Goal: Task Accomplishment & Management: Use online tool/utility

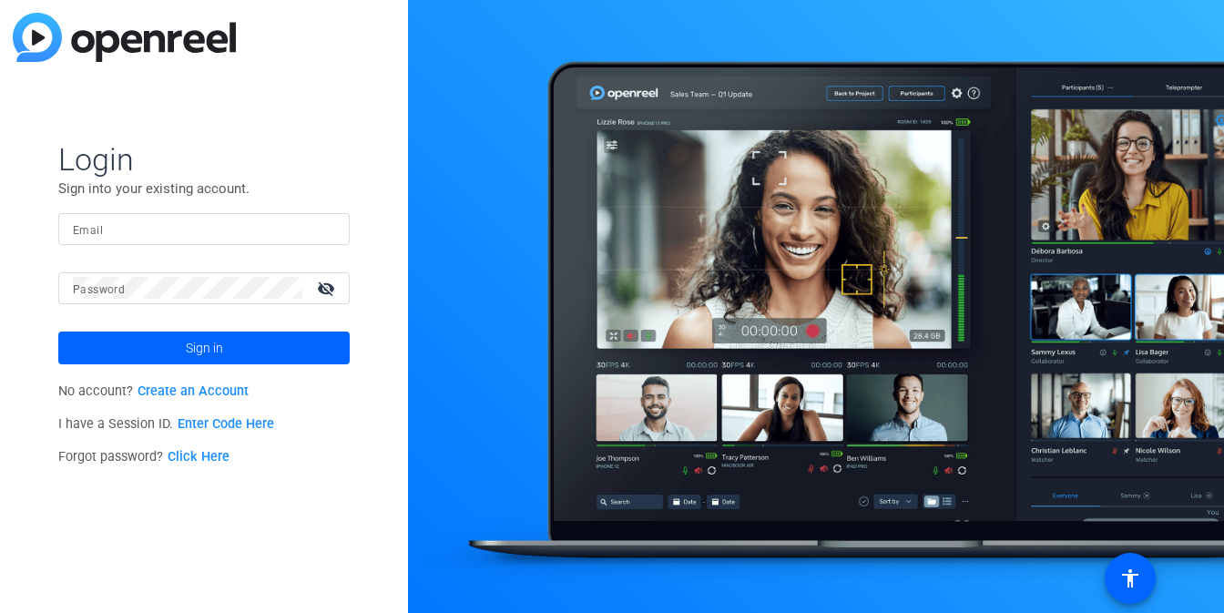
click at [239, 225] on input "Email" at bounding box center [204, 229] width 262 height 22
type input "jcho@openreel.com"
click at [58, 332] on button "Sign in" at bounding box center [204, 348] width 292 height 33
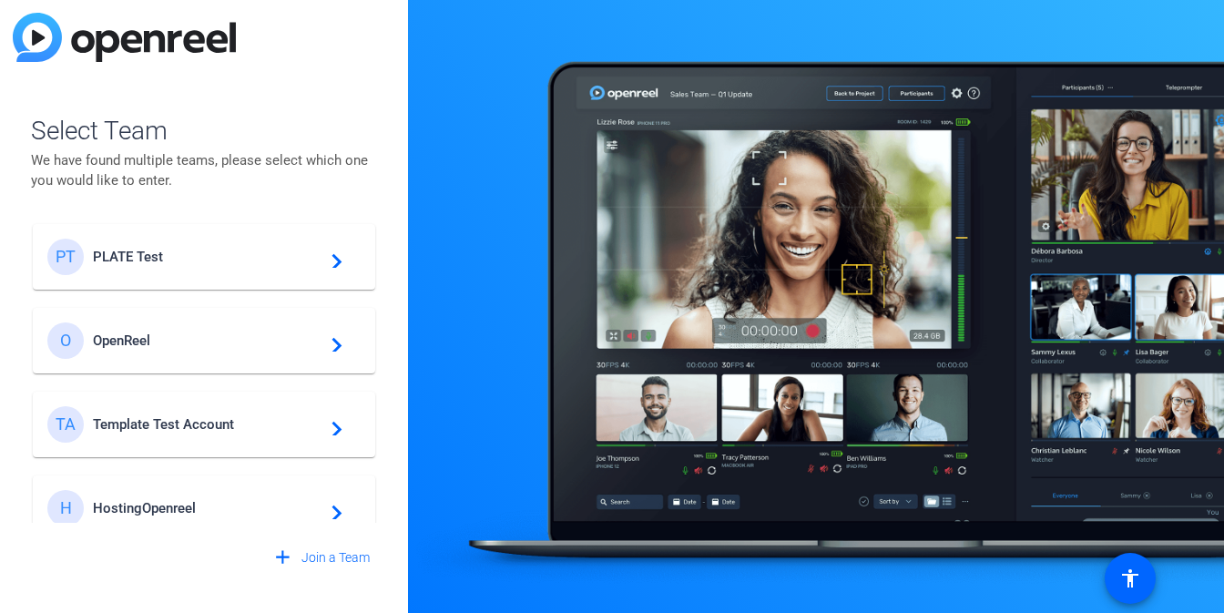
click at [155, 261] on span "PLATE Test" at bounding box center [207, 257] width 228 height 16
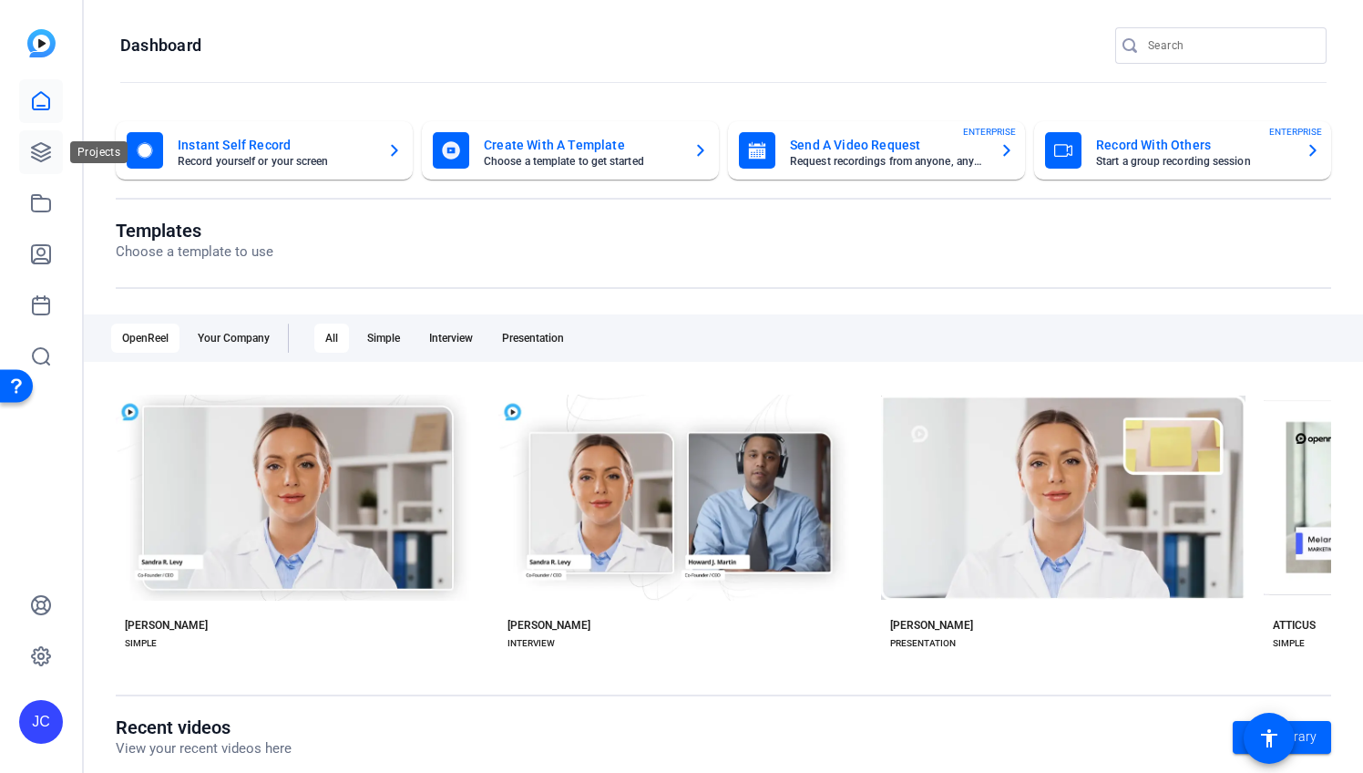
click at [42, 155] on icon at bounding box center [41, 152] width 18 height 18
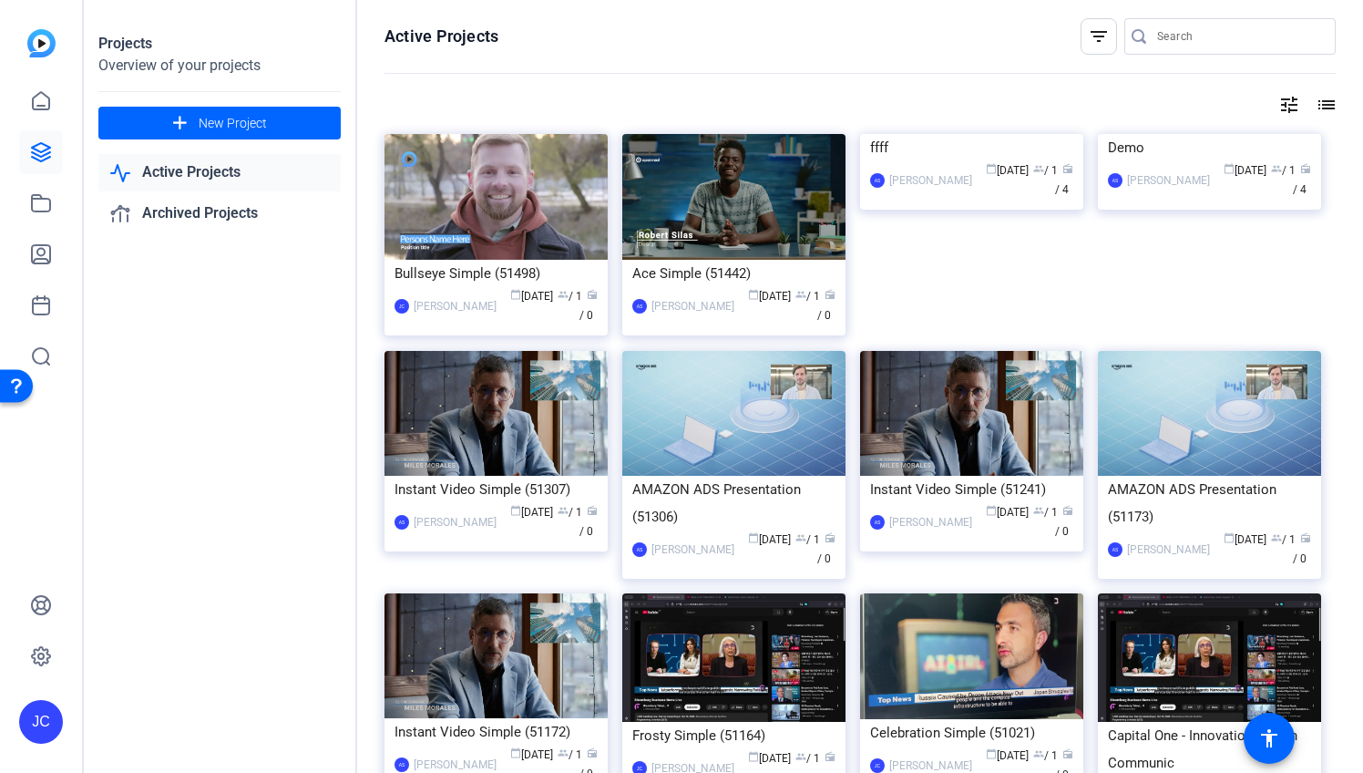
click at [192, 468] on div "Projects Overview of your projects add New Project Active Projects Archived Pro…" at bounding box center [220, 386] width 273 height 773
click at [292, 137] on span at bounding box center [219, 123] width 242 height 44
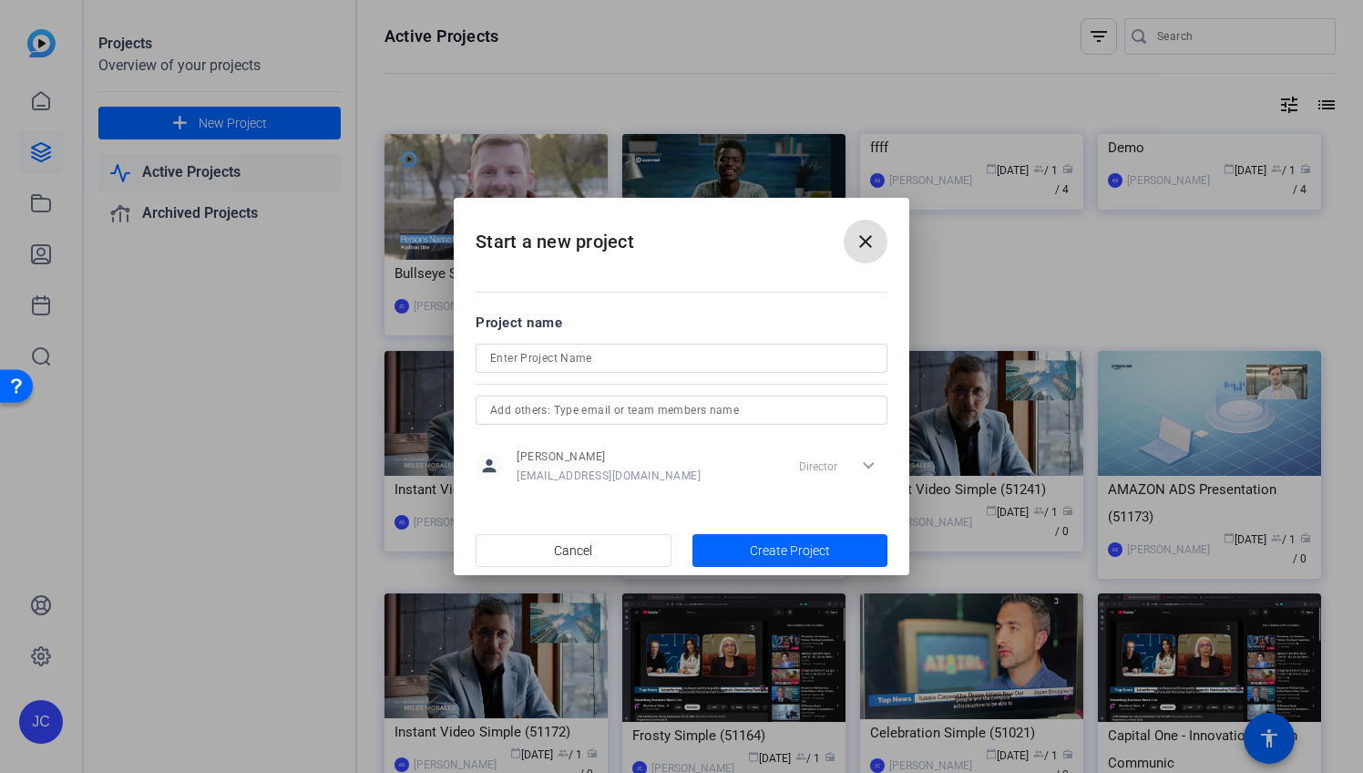
click at [656, 359] on input at bounding box center [681, 358] width 383 height 22
type input "Project 250925"
click at [778, 530] on span "button" at bounding box center [790, 550] width 196 height 44
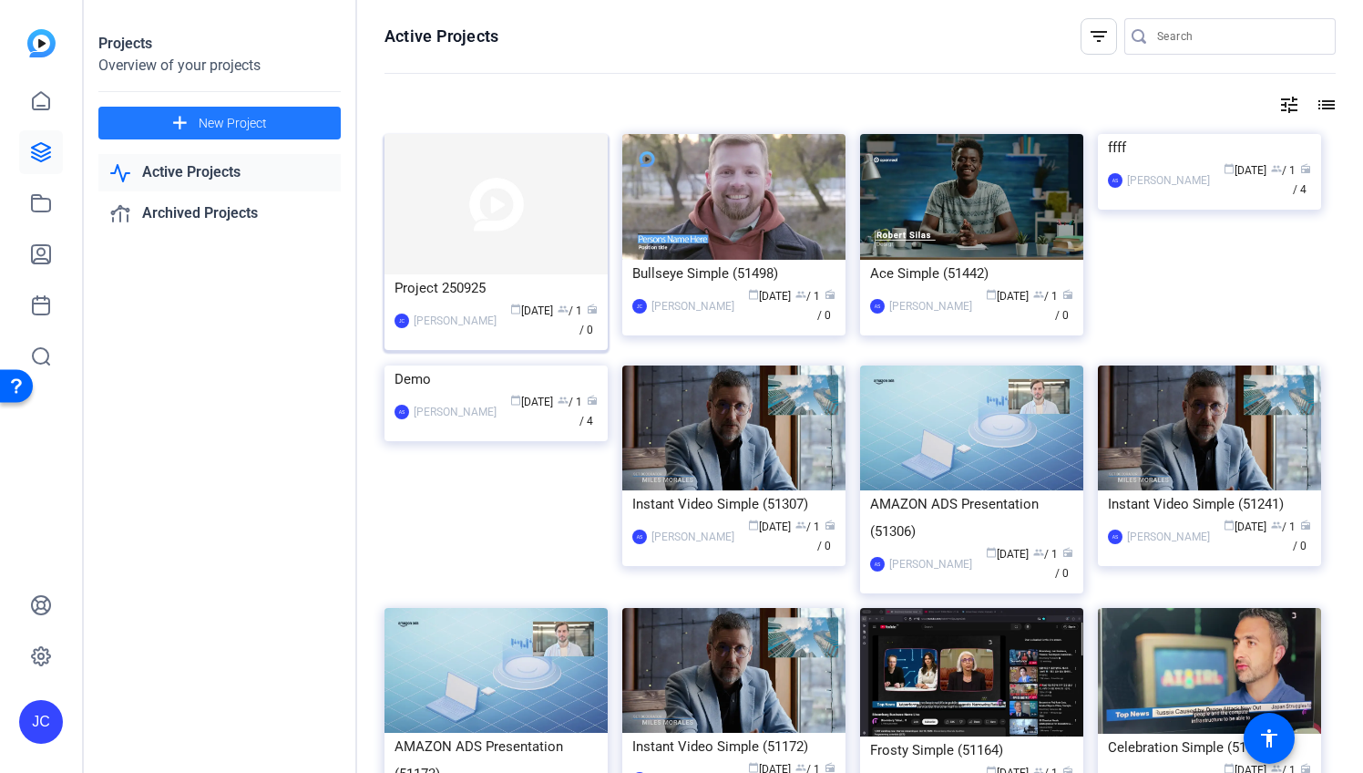
click at [504, 228] on img at bounding box center [495, 204] width 223 height 140
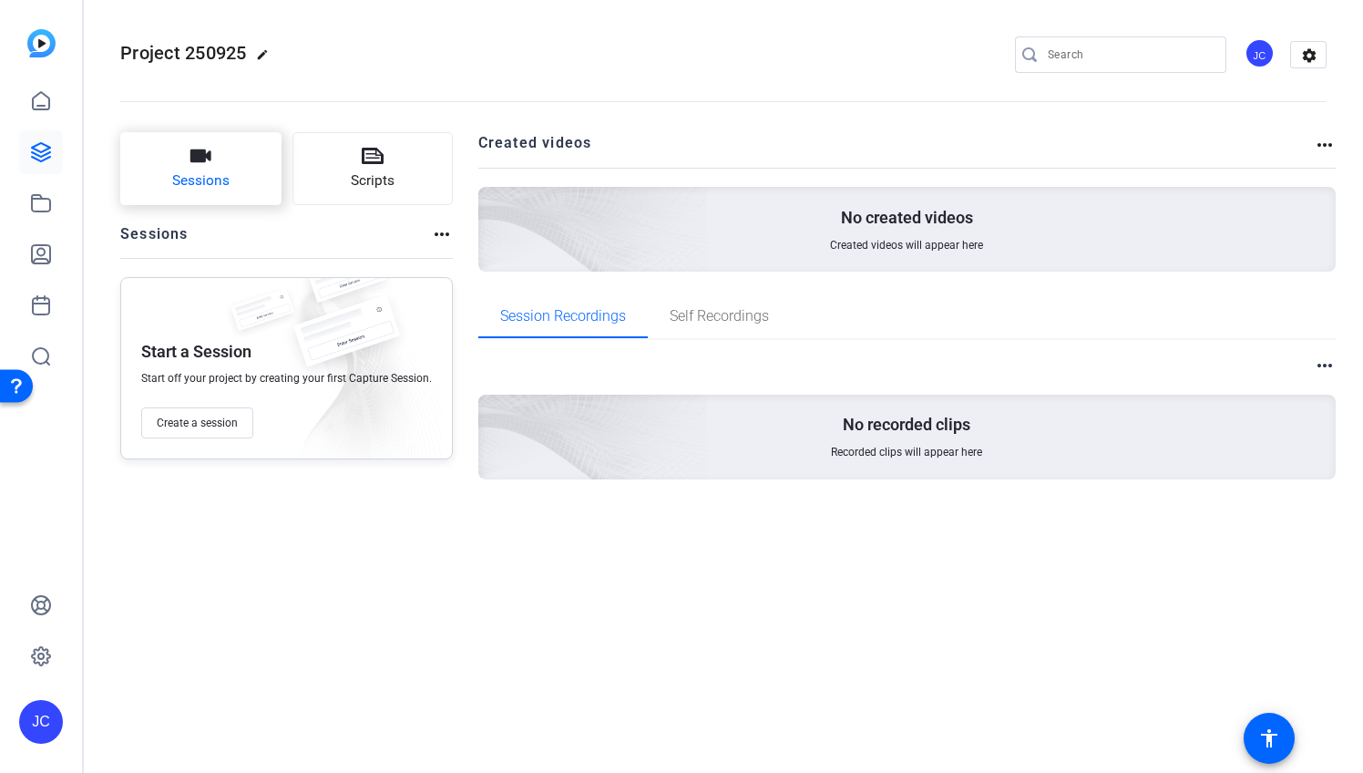
click at [166, 169] on button "Sessions" at bounding box center [200, 168] width 161 height 73
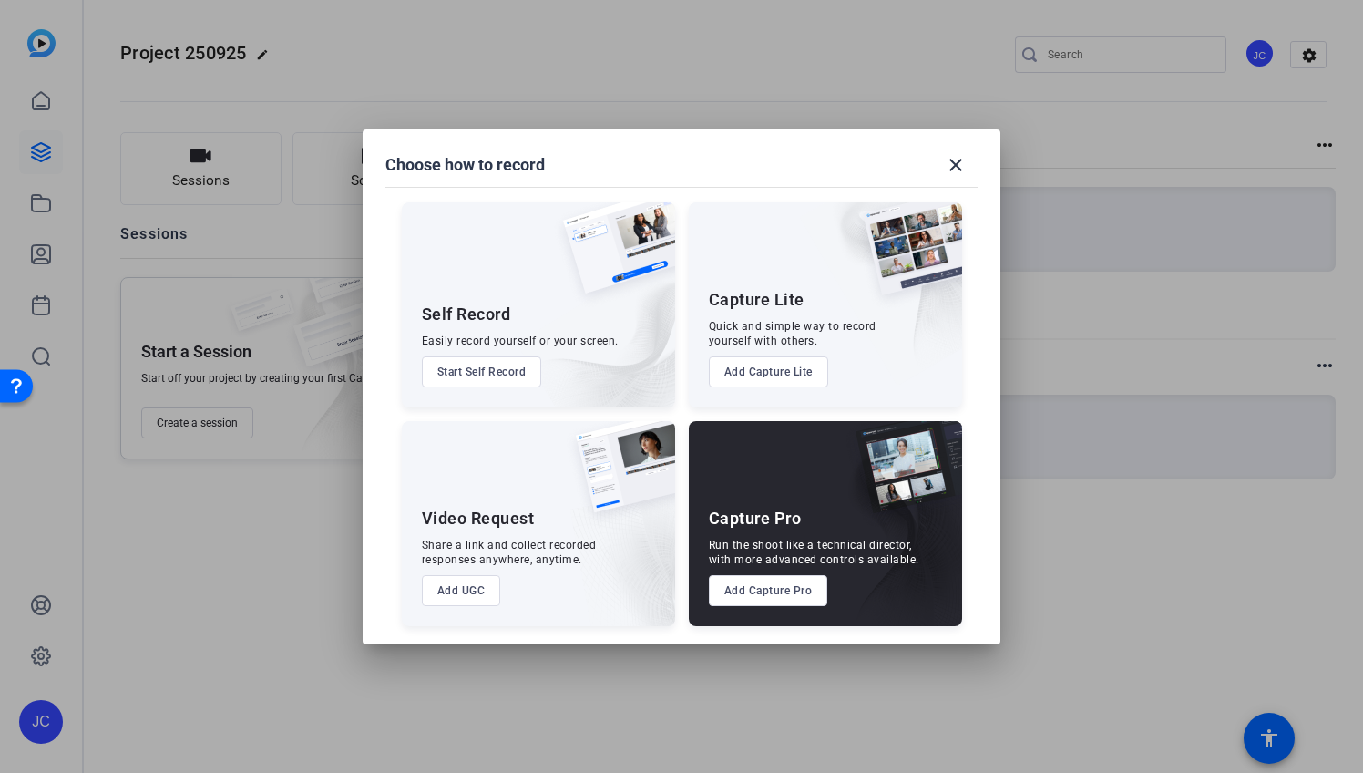
click at [738, 366] on button "Add Capture Lite" at bounding box center [768, 371] width 119 height 31
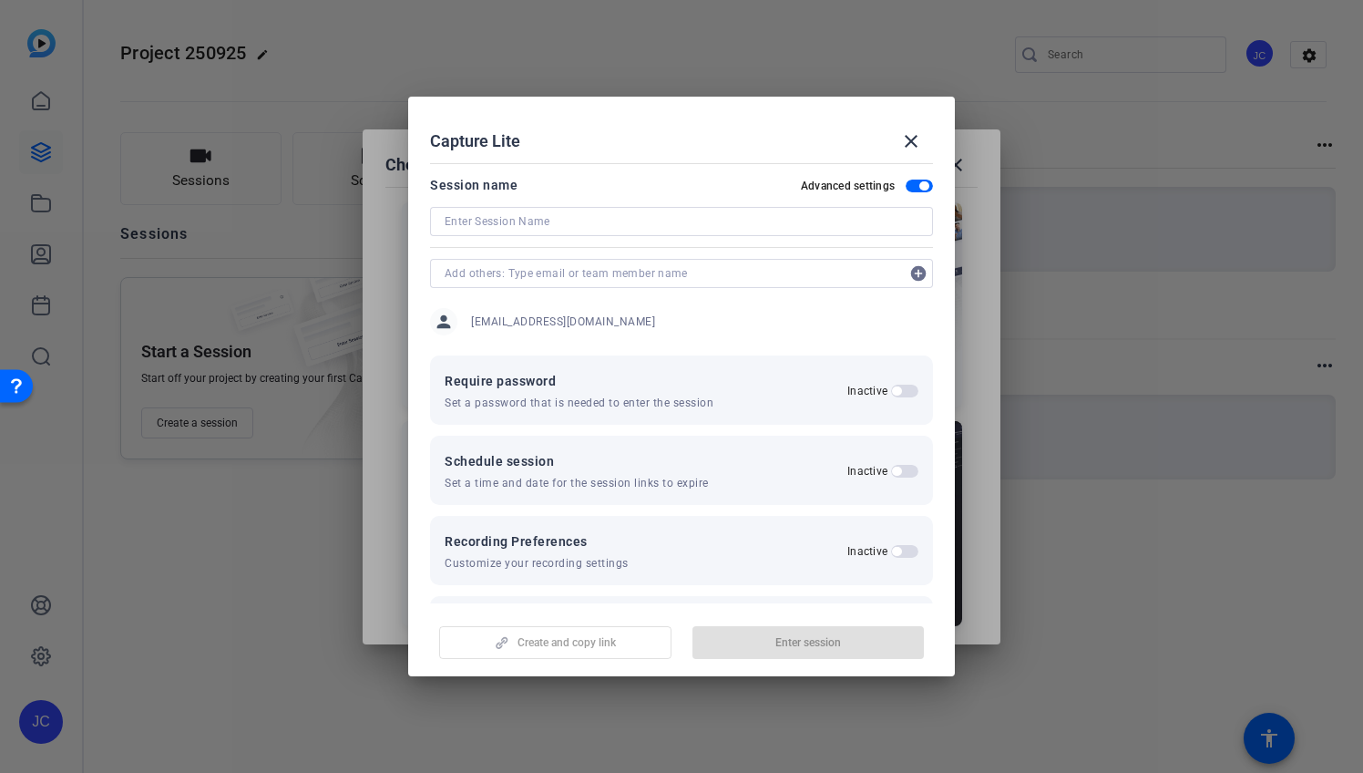
drag, startPoint x: 555, startPoint y: 236, endPoint x: 570, endPoint y: 210, distance: 30.6
click at [555, 236] on div at bounding box center [681, 246] width 503 height 20
click at [570, 208] on div at bounding box center [682, 221] width 474 height 29
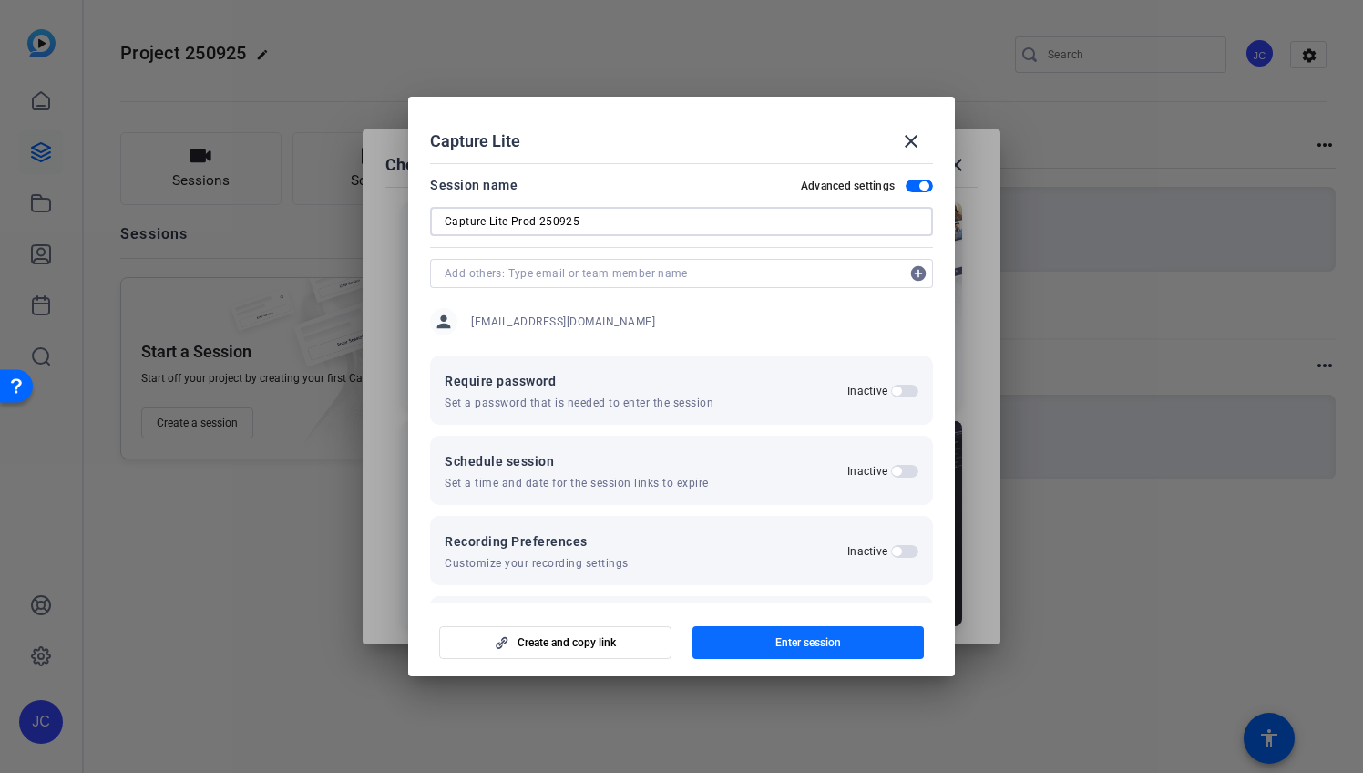
type input "Capture Lite Prod 250925"
click at [738, 612] on span "button" at bounding box center [808, 642] width 232 height 44
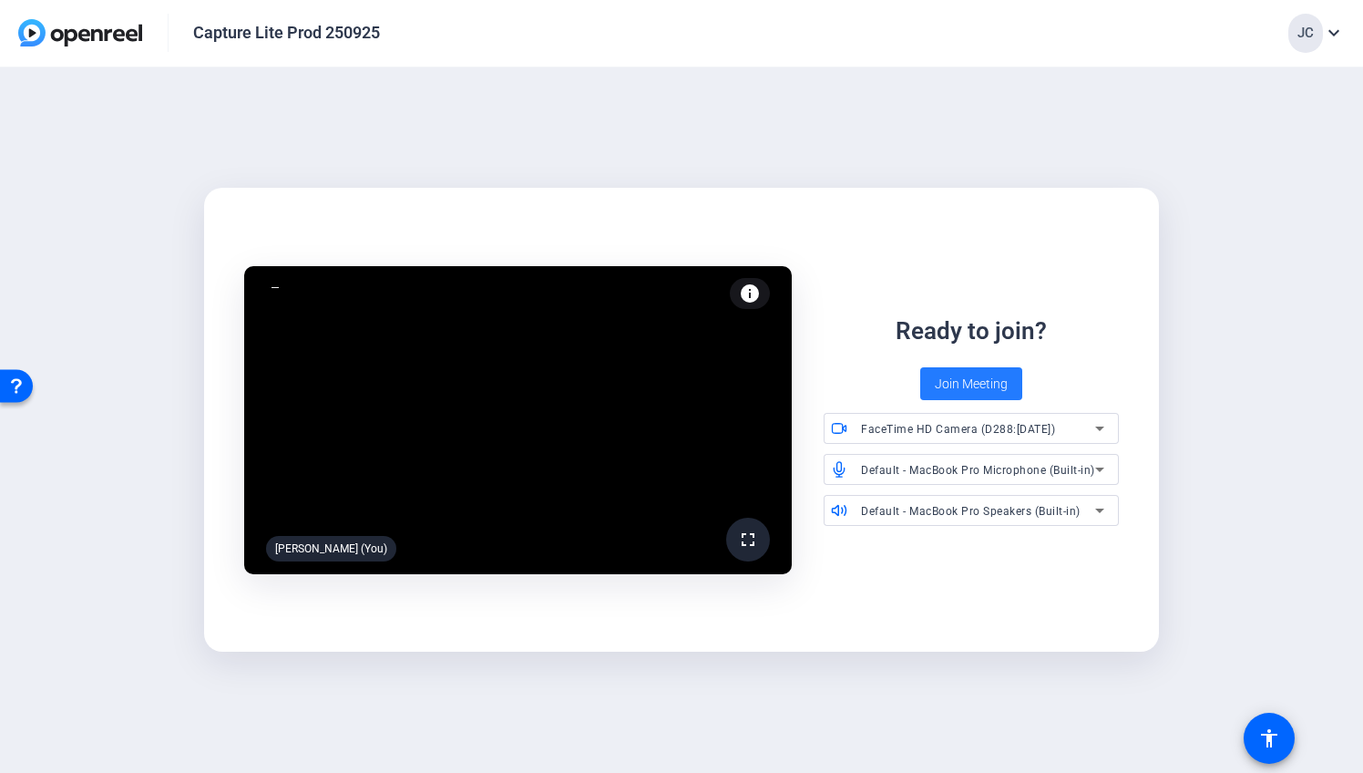
click at [958, 376] on span "Join Meeting" at bounding box center [971, 383] width 73 height 19
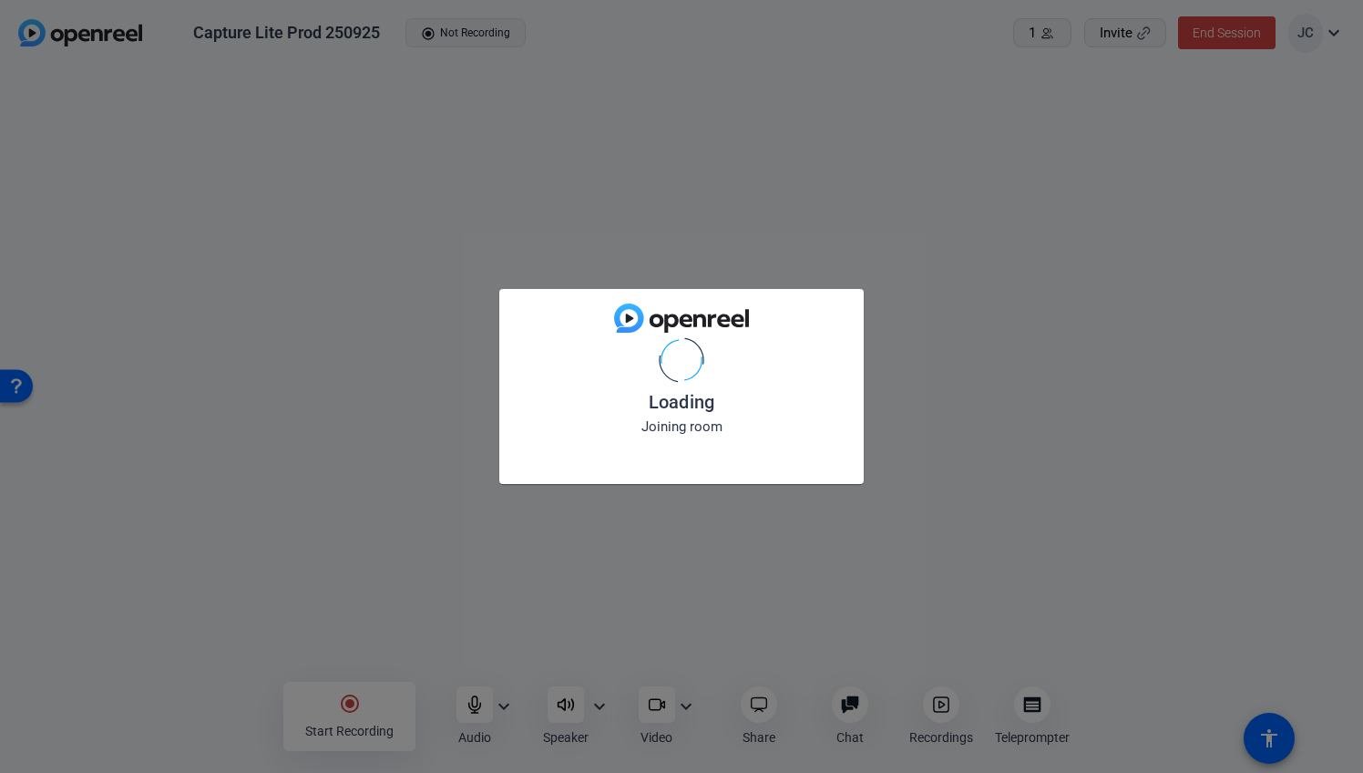
click at [765, 708] on div "Loading Joining room" at bounding box center [681, 386] width 1363 height 773
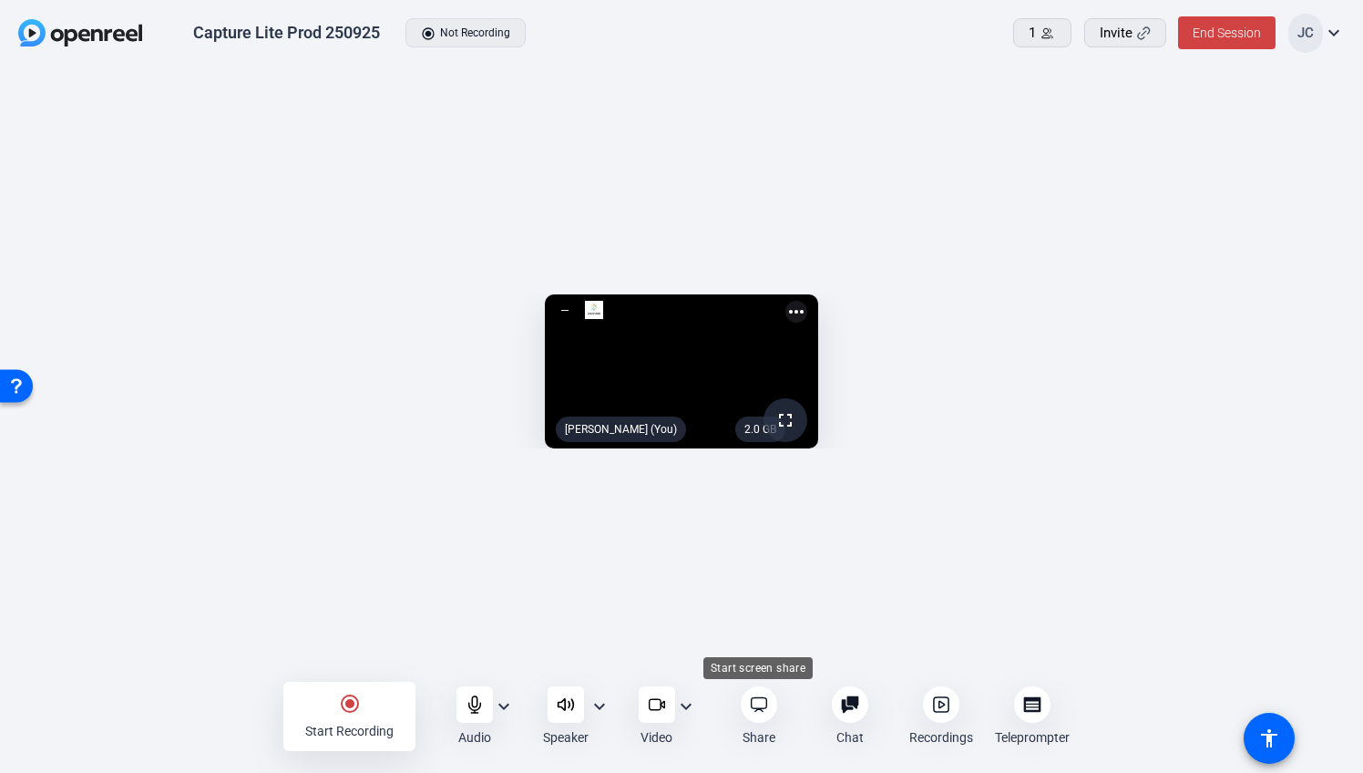
click at [757, 710] on icon at bounding box center [759, 704] width 18 height 18
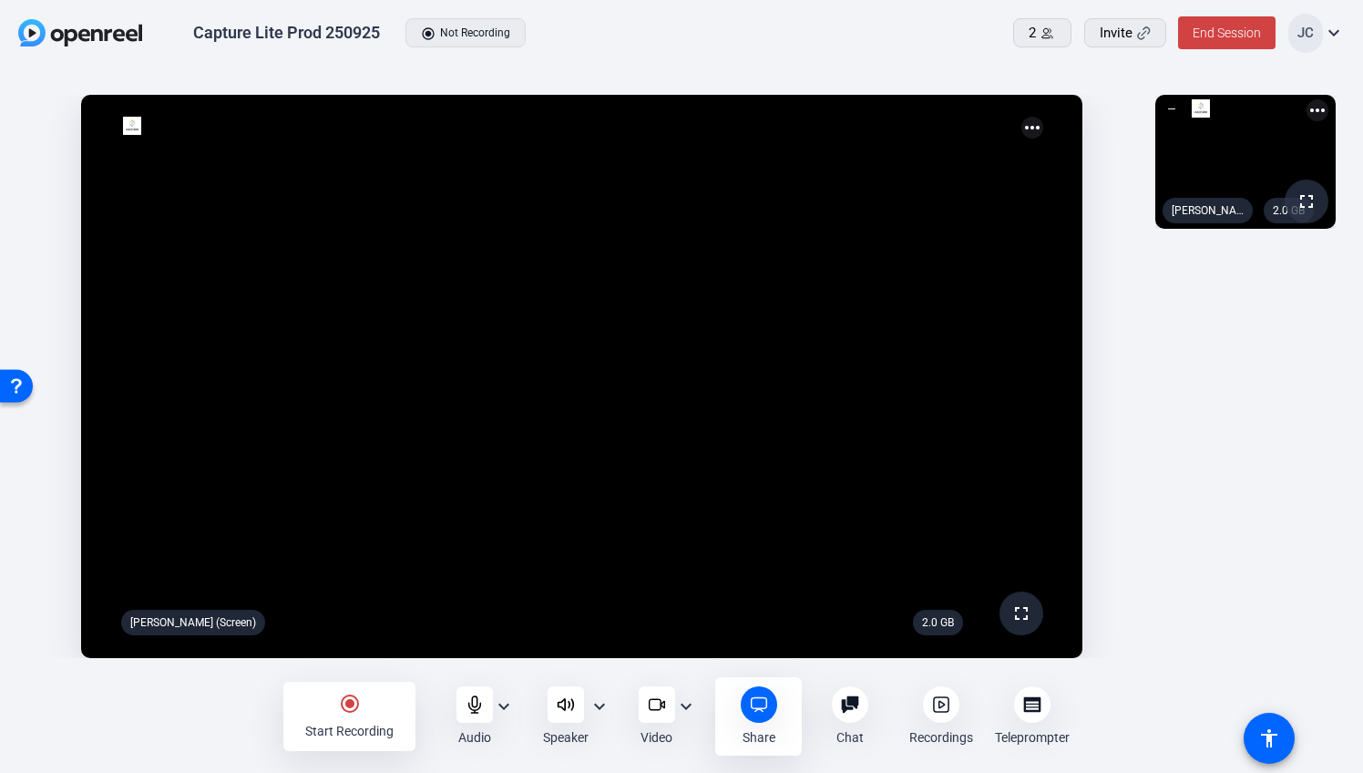
click at [351, 700] on mat-icon "radio_button_checked" at bounding box center [350, 703] width 22 height 22
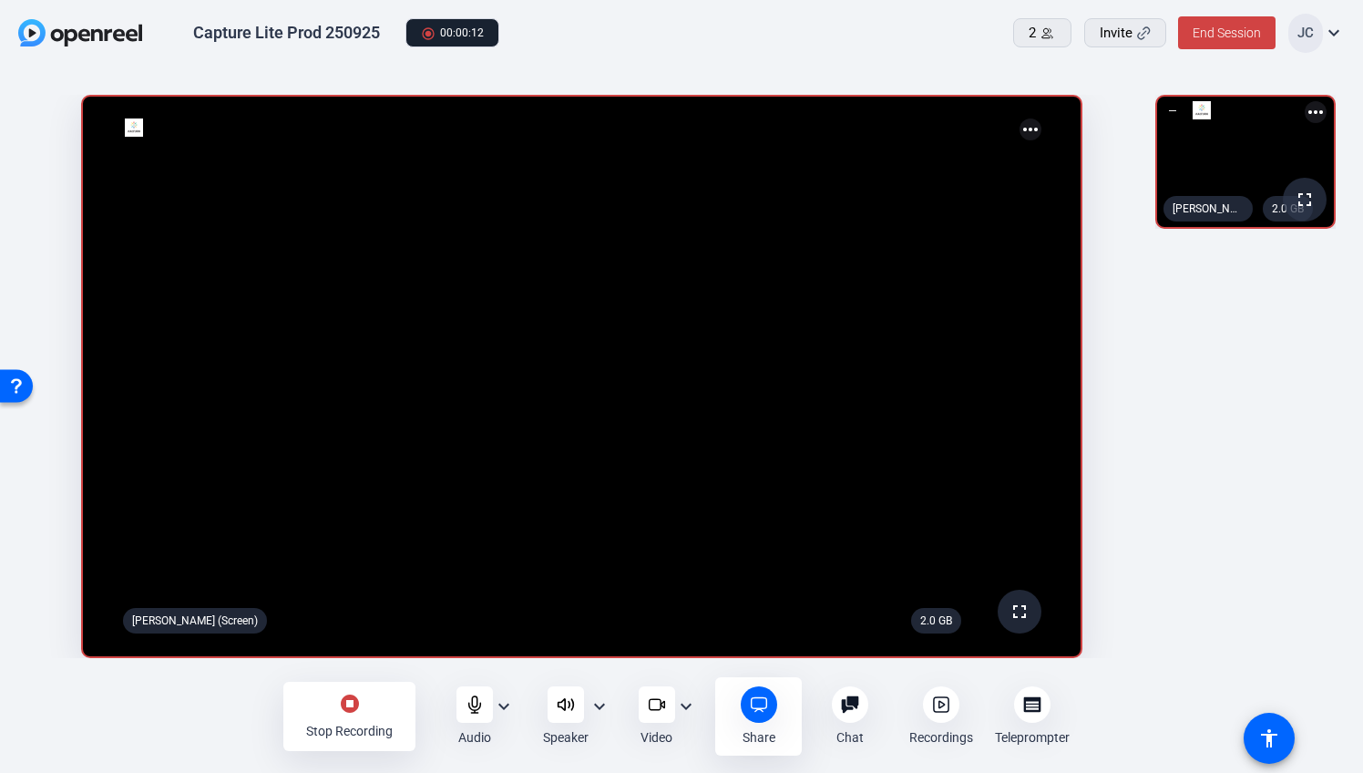
click at [346, 692] on mat-icon "stop_circle" at bounding box center [350, 703] width 22 height 22
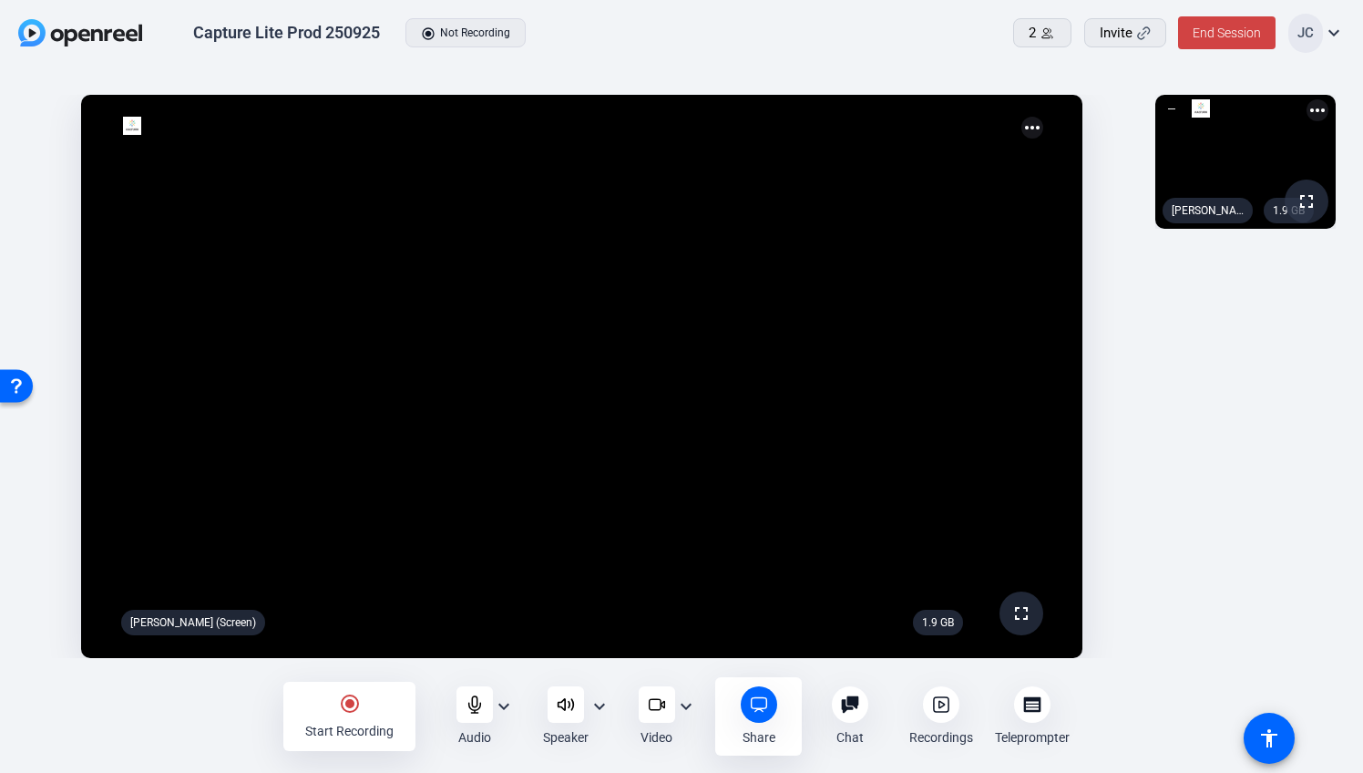
click at [941, 702] on icon at bounding box center [940, 704] width 5 height 6
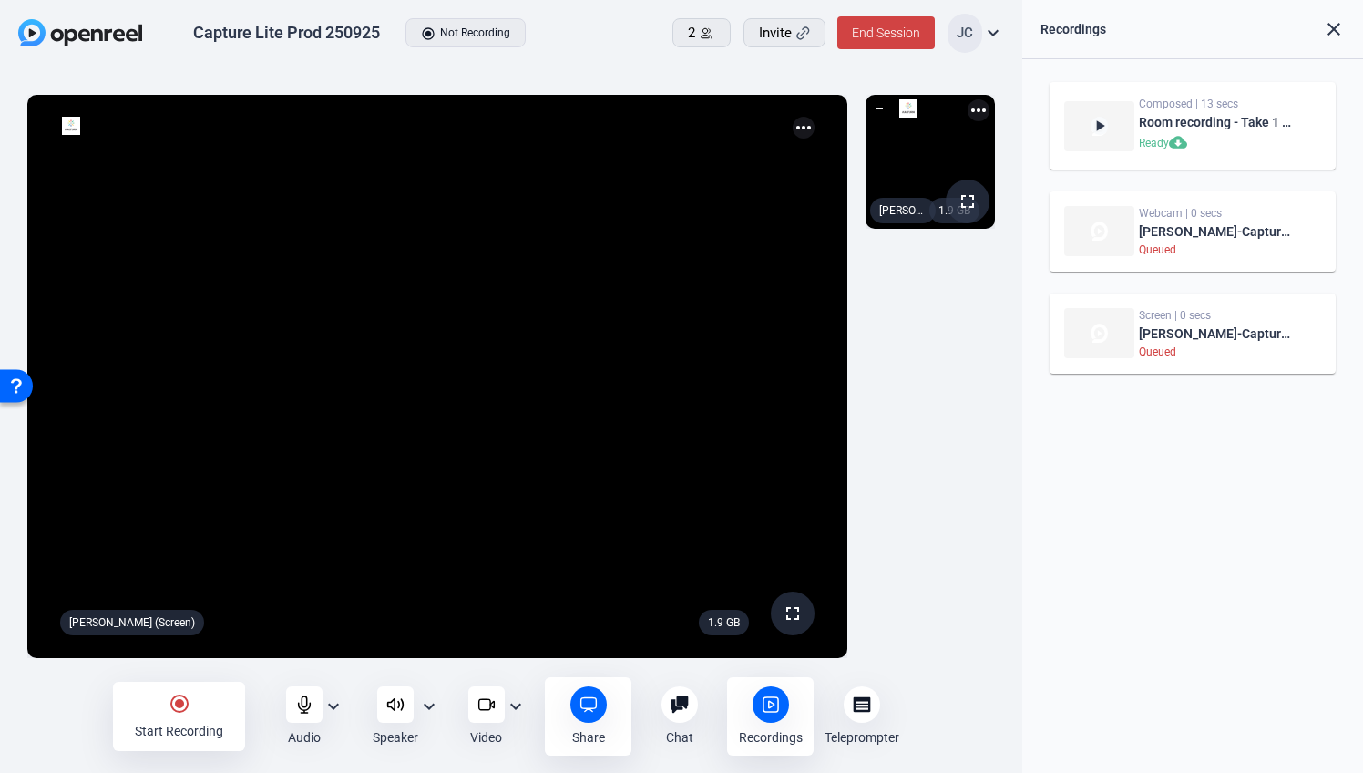
click at [941, 435] on div "1.9 GB fullscreen [PERSON_NAME] (You) more_horiz" at bounding box center [930, 376] width 148 height 581
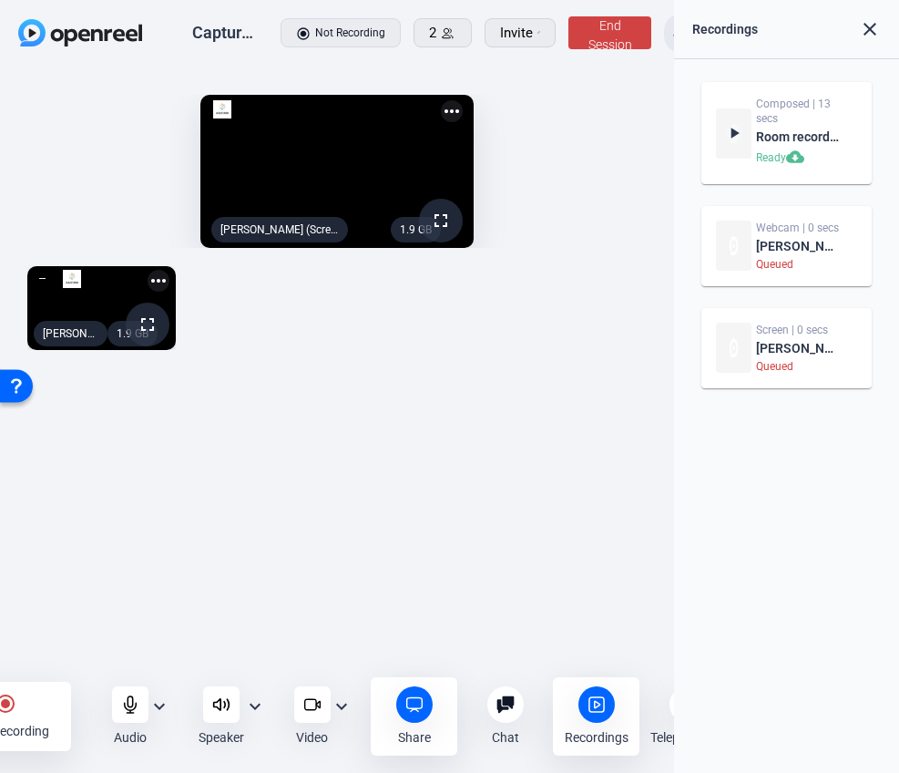
click at [13, 712] on mat-icon "radio_button_checked" at bounding box center [6, 703] width 22 height 22
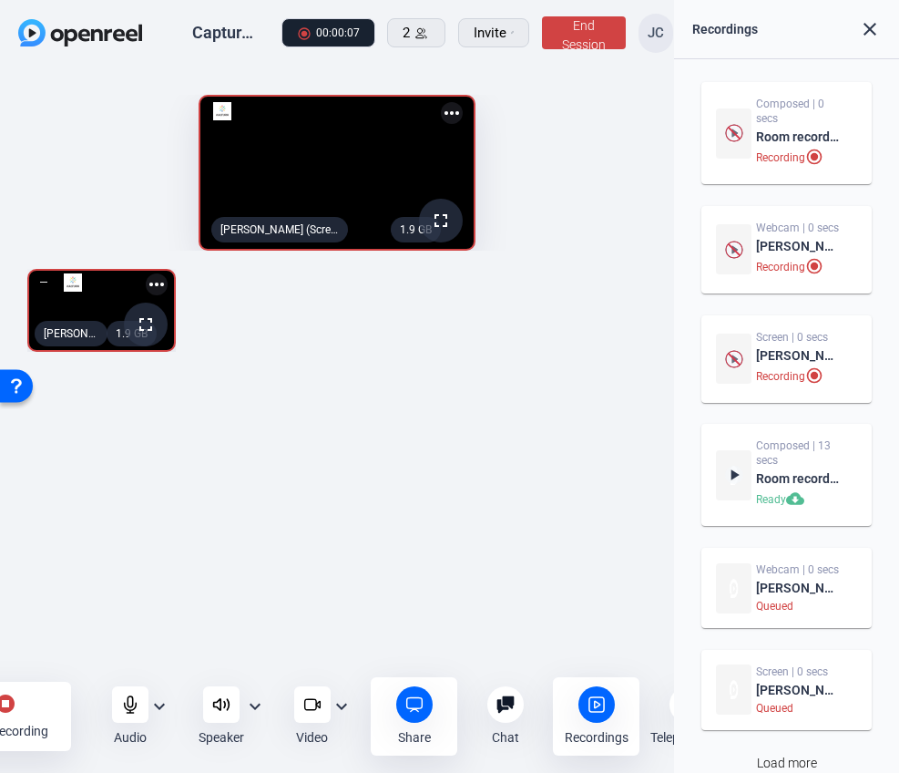
click at [3, 711] on mat-icon "stop_circle" at bounding box center [6, 703] width 22 height 22
